Goal: Information Seeking & Learning: Learn about a topic

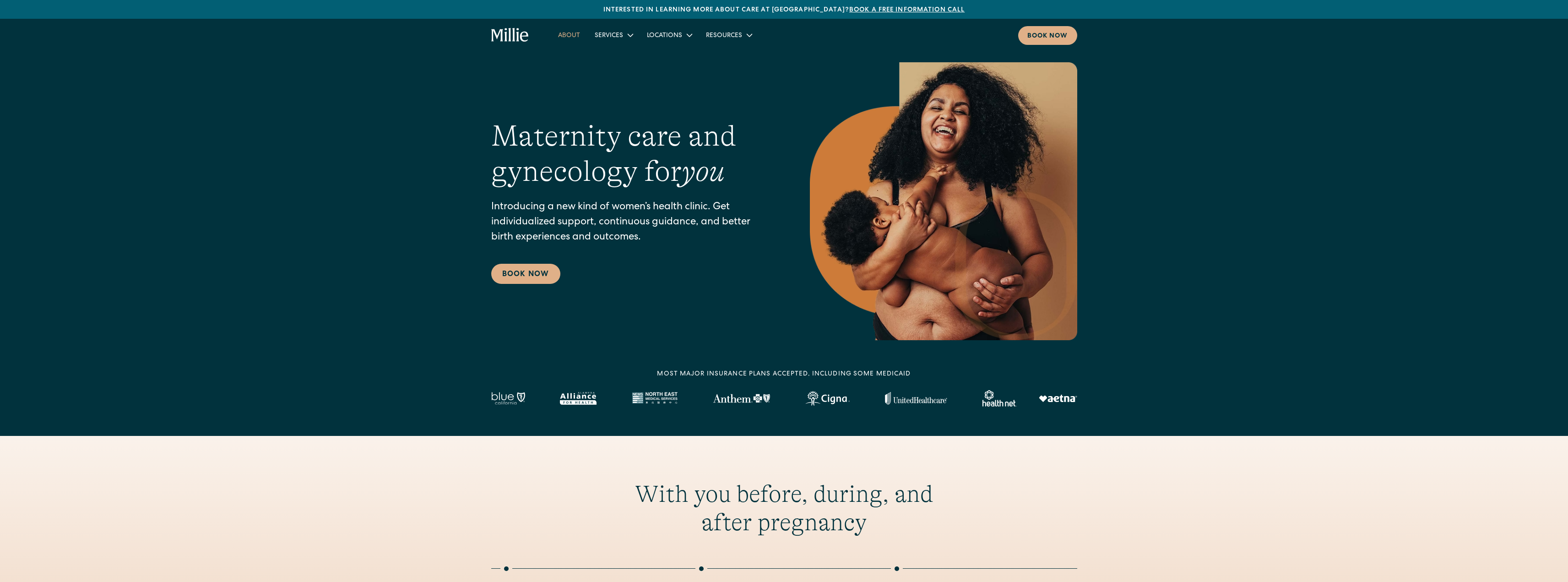
click at [569, 35] on link "About" at bounding box center [569, 35] width 37 height 15
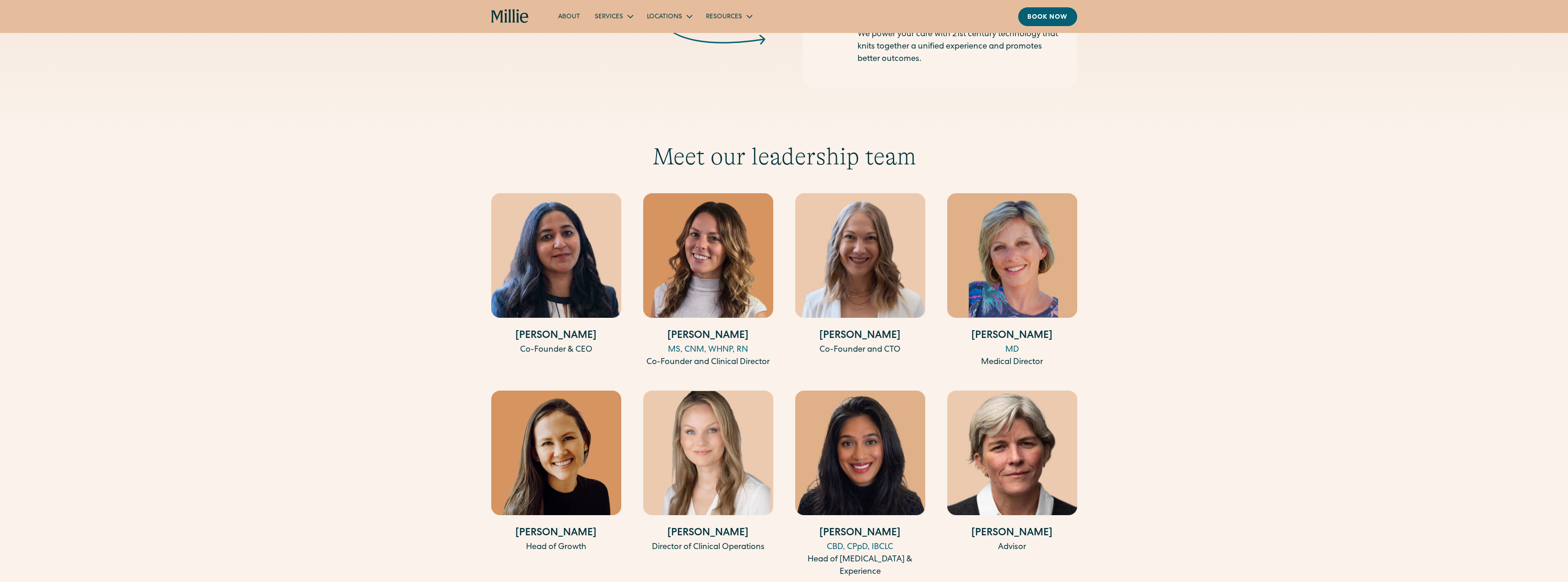
scroll to position [1602, 0]
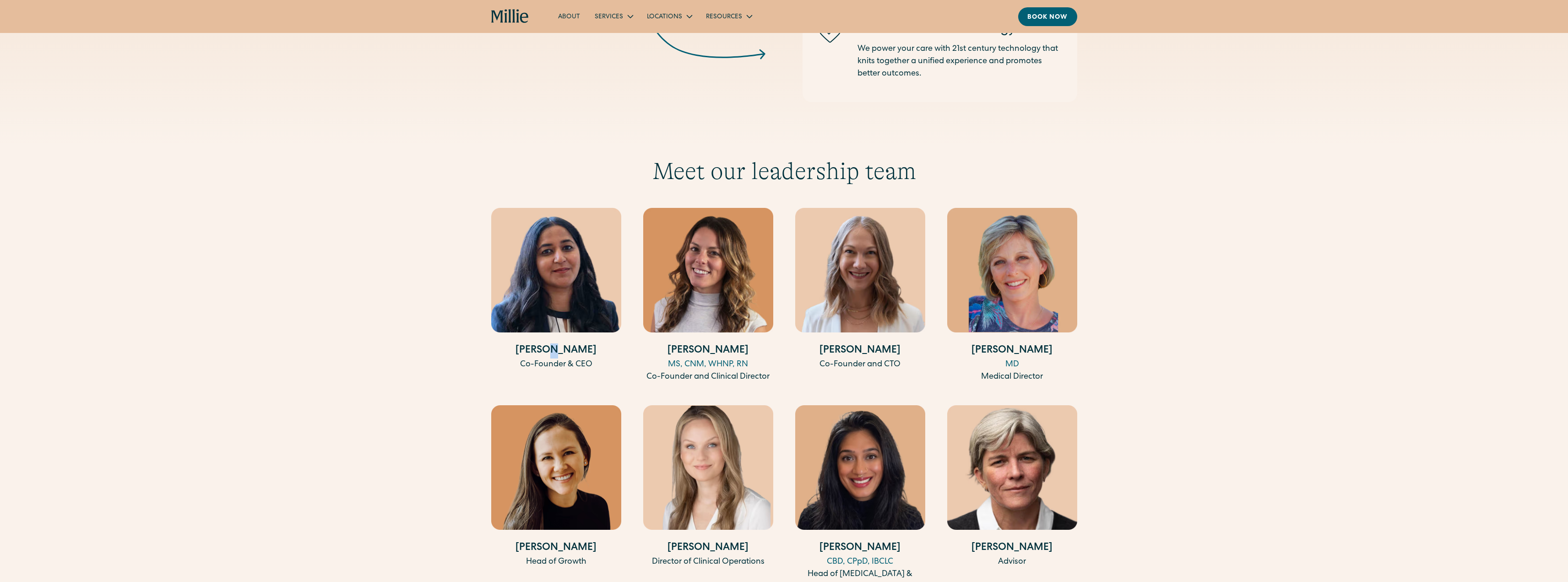
drag, startPoint x: 583, startPoint y: 293, endPoint x: 562, endPoint y: 335, distance: 47.0
click at [562, 343] on h4 "[PERSON_NAME]" at bounding box center [556, 351] width 130 height 15
click at [559, 343] on h4 "[PERSON_NAME]" at bounding box center [556, 351] width 130 height 15
click at [578, 359] on div "Co-Founder & CEO" at bounding box center [556, 365] width 130 height 12
click at [1119, 356] on div "Meet our leadership team Anu Sharma Co-Founder & CEO Talia Borgo MS, CNM, WHNP,…" at bounding box center [784, 474] width 1568 height 633
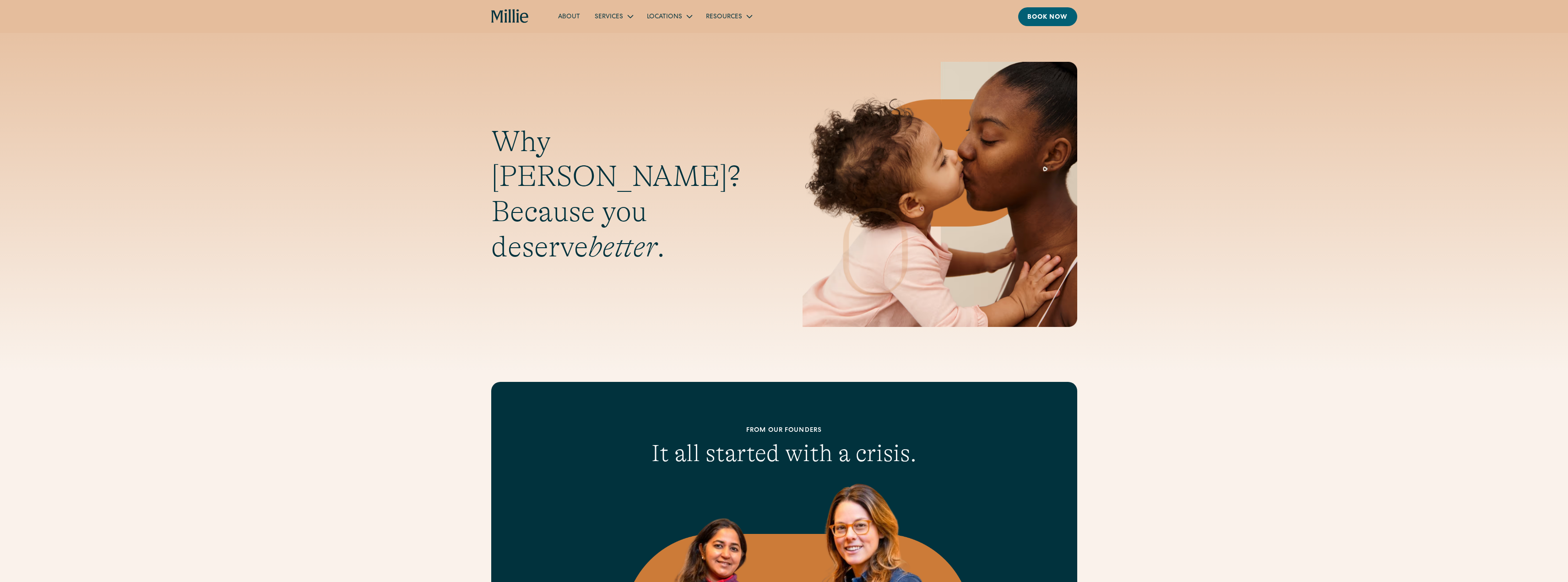
scroll to position [0, 0]
click at [572, 14] on link "About" at bounding box center [569, 16] width 37 height 15
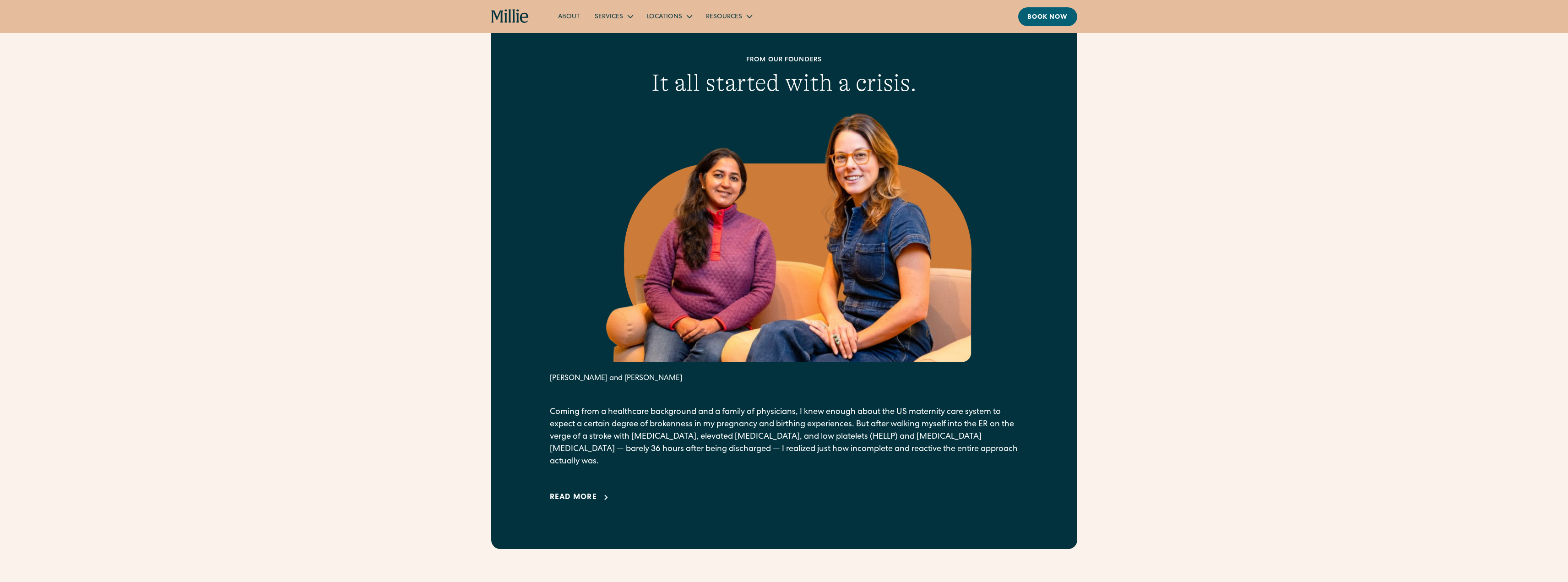
scroll to position [366, 0]
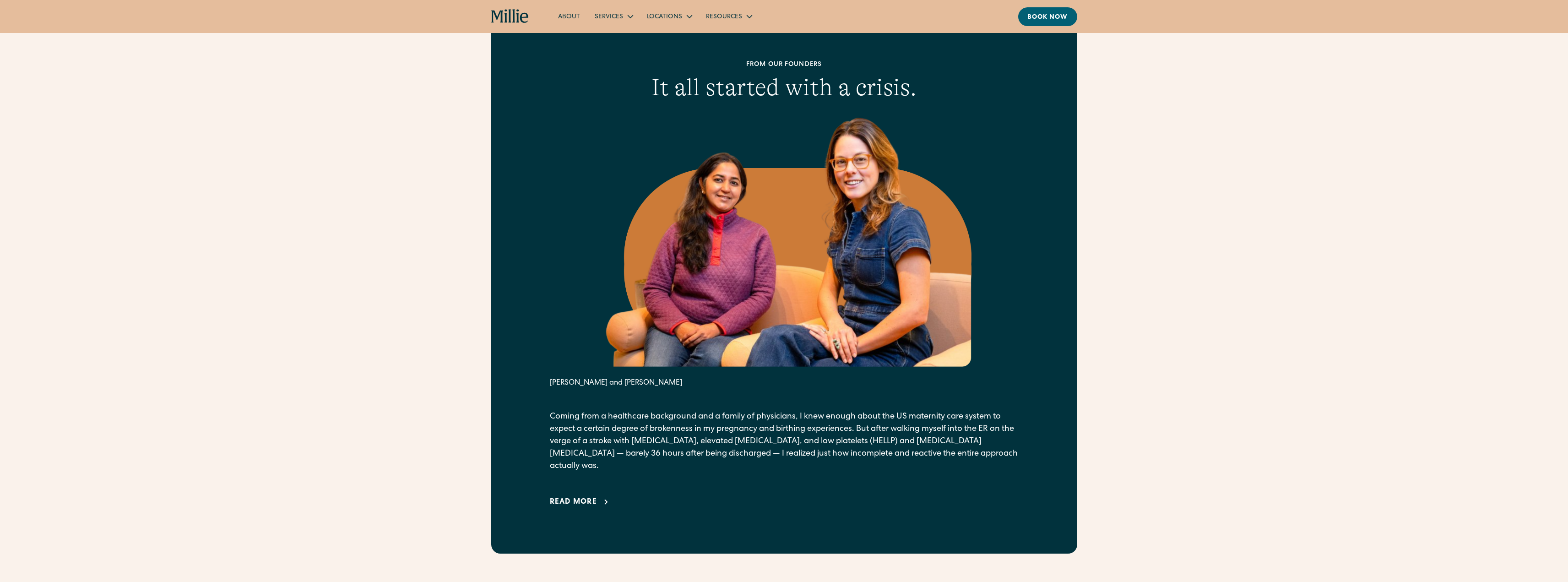
click at [599, 497] on link "Read more" at bounding box center [581, 502] width 62 height 11
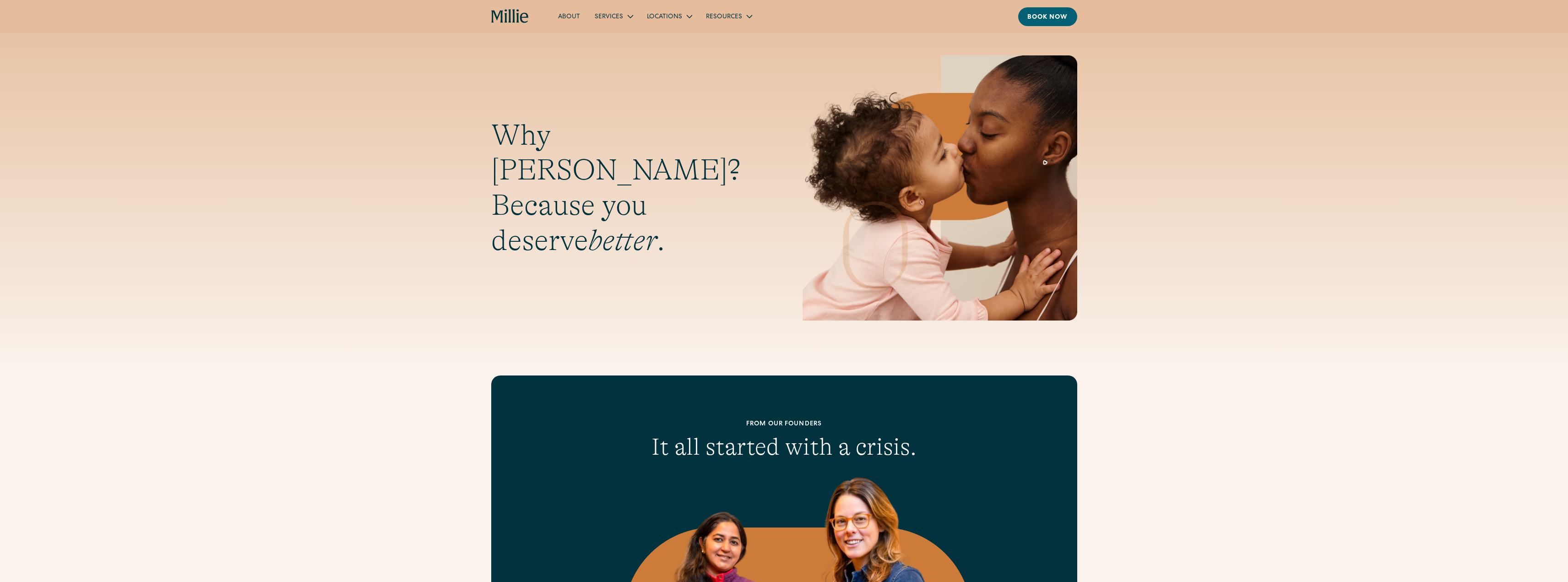
scroll to position [0, 0]
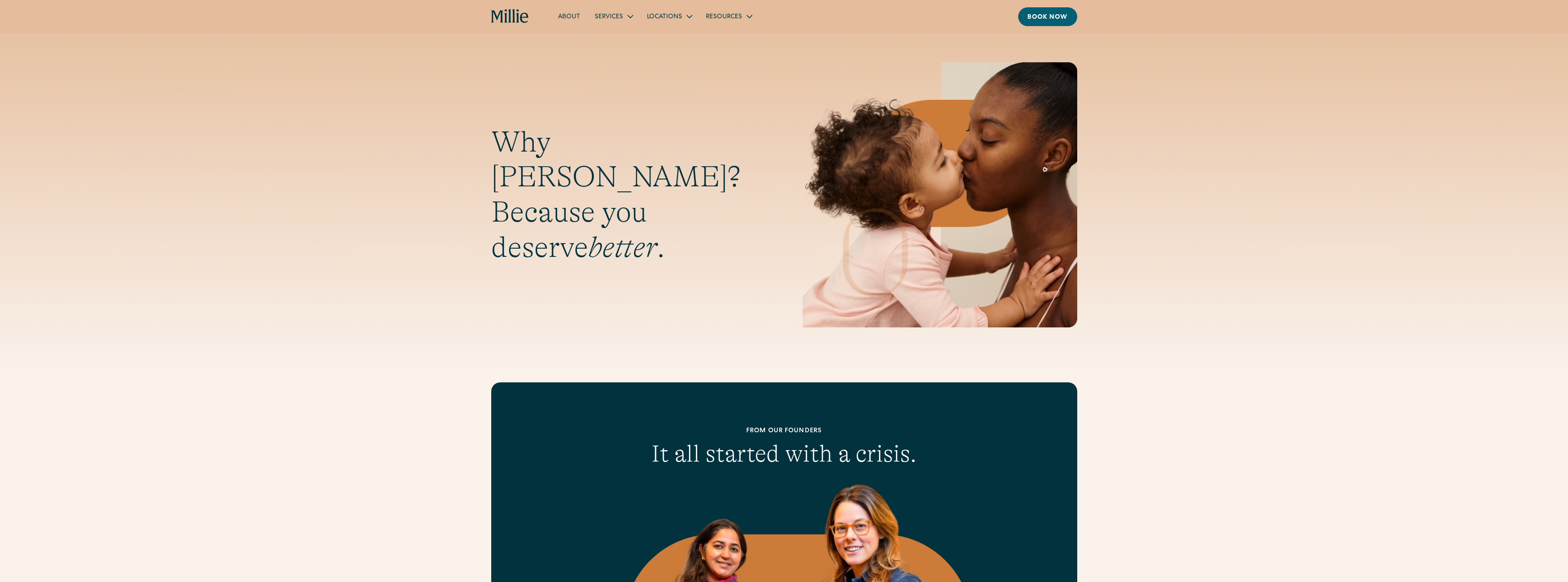
click at [572, 19] on link "About" at bounding box center [569, 16] width 37 height 15
click at [564, 15] on link "About" at bounding box center [569, 16] width 37 height 15
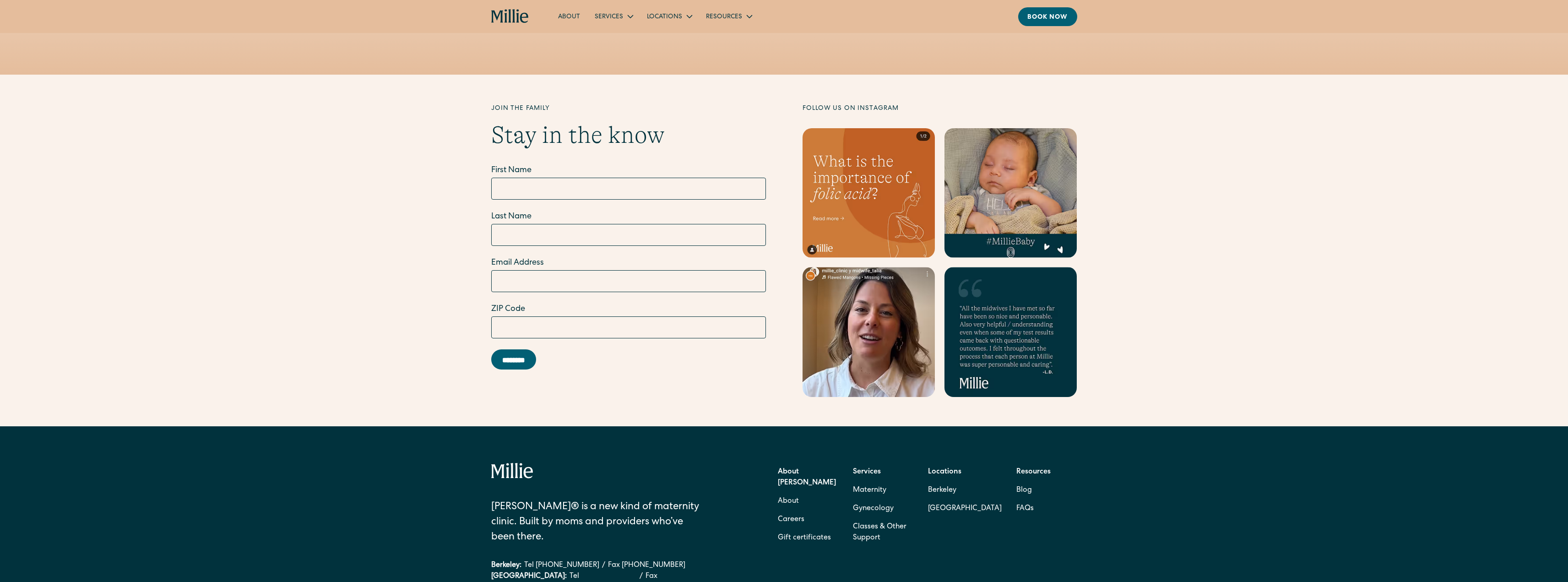
scroll to position [2701, 0]
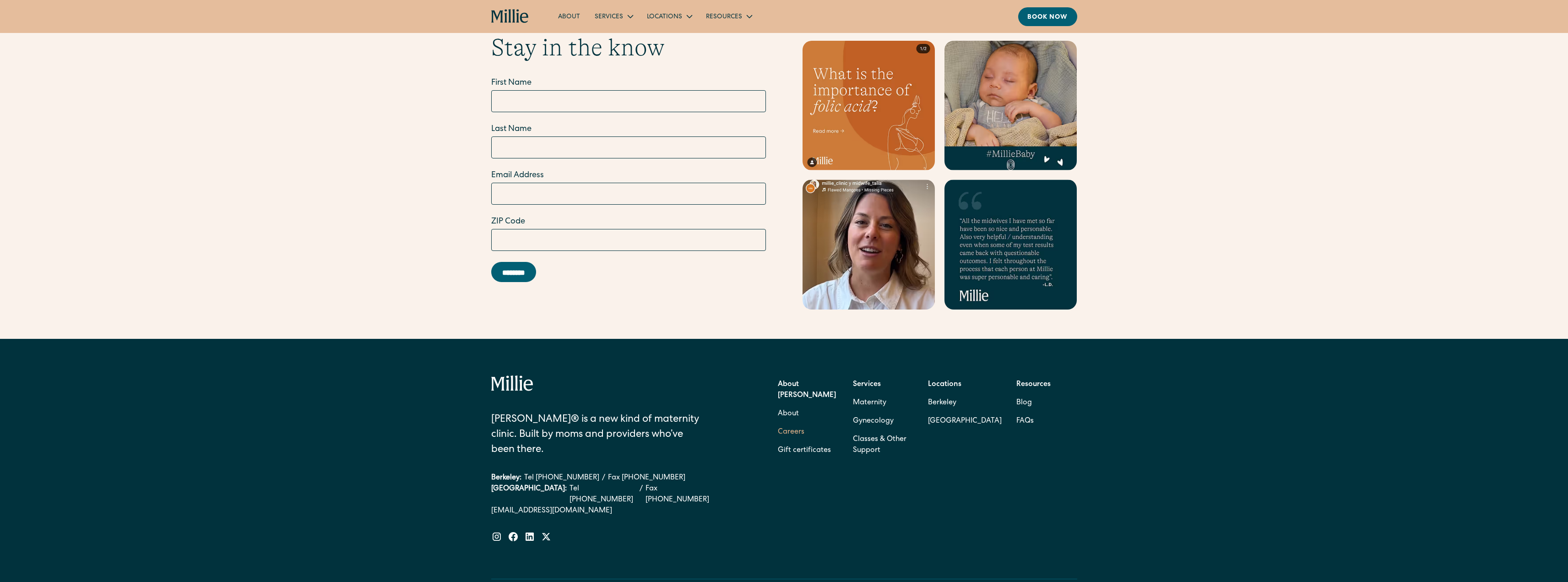
click at [799, 423] on link "Careers" at bounding box center [791, 432] width 27 height 18
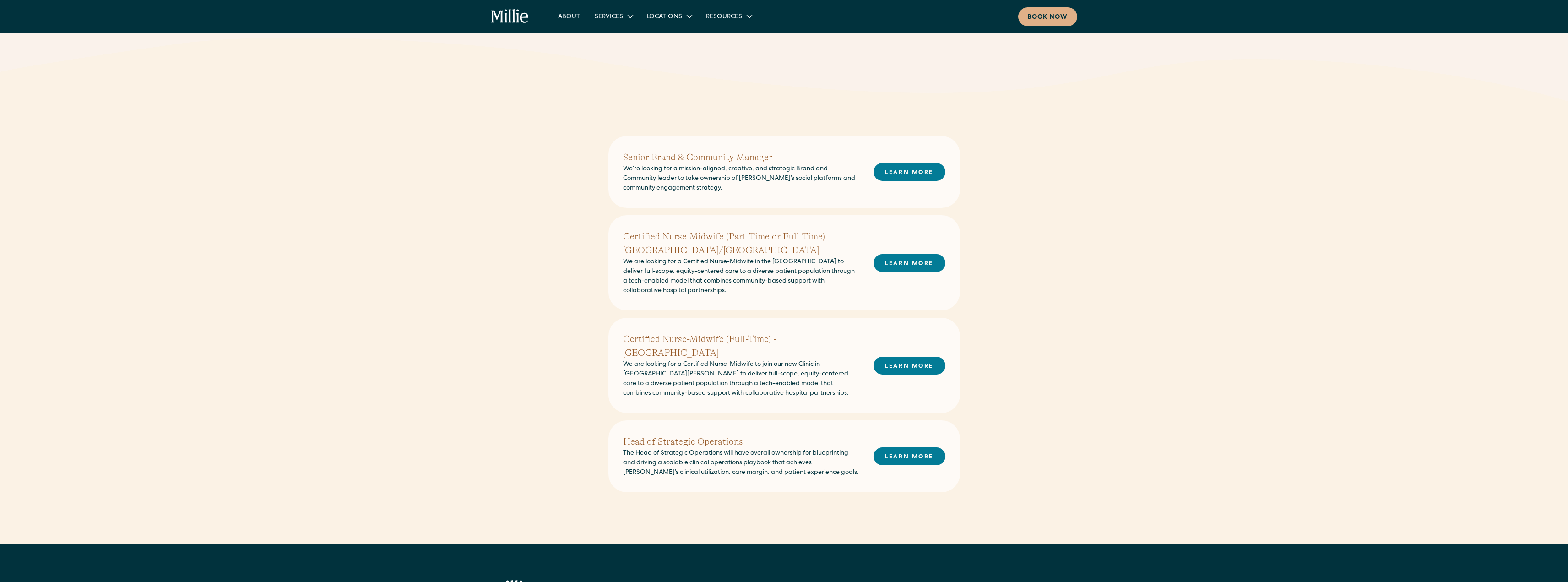
scroll to position [183, 0]
click at [927, 167] on link "LEARN MORE" at bounding box center [909, 171] width 72 height 18
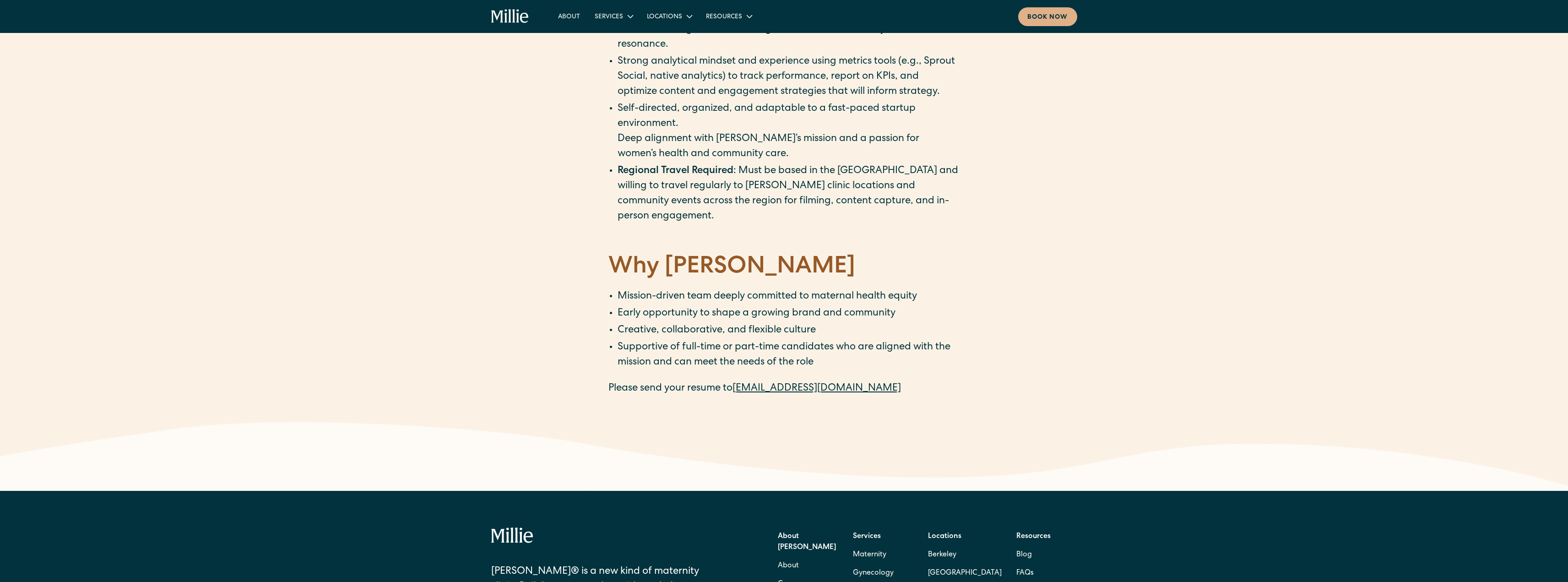
scroll to position [1236, 0]
